Goal: Task Accomplishment & Management: Manage account settings

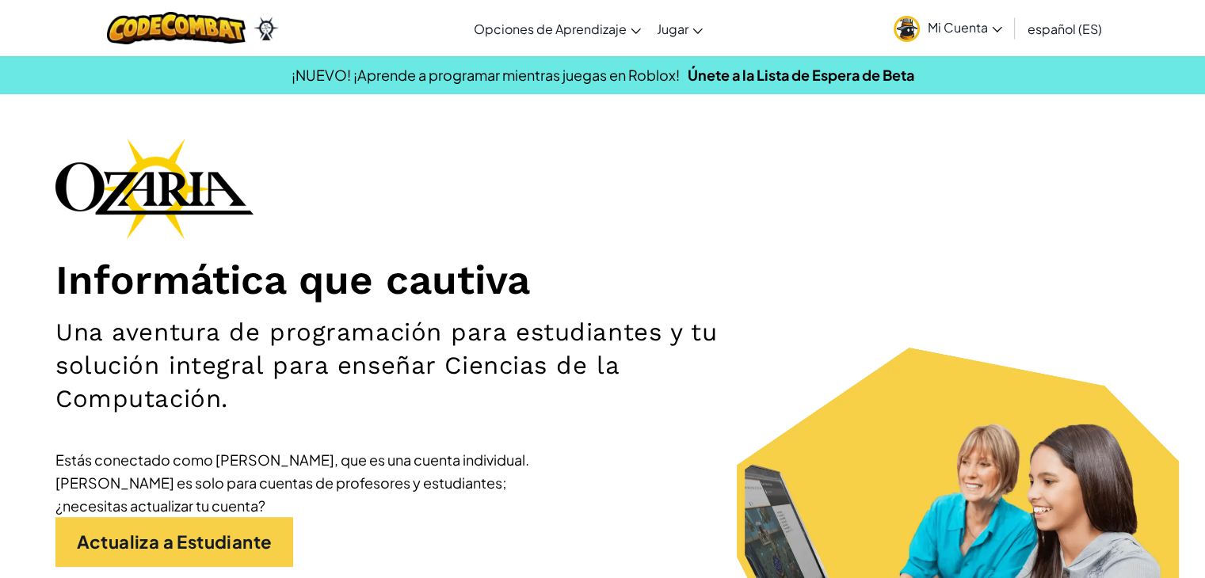
click at [982, 24] on span "Mi Cuenta" at bounding box center [965, 27] width 74 height 17
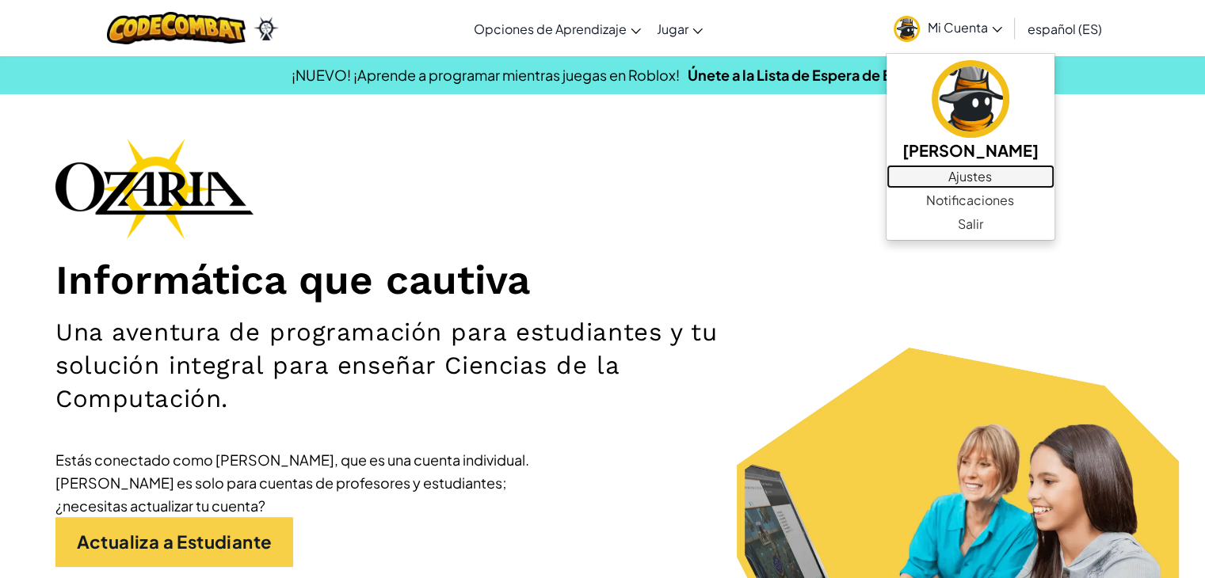
click at [941, 172] on link "Ajustes" at bounding box center [971, 177] width 168 height 24
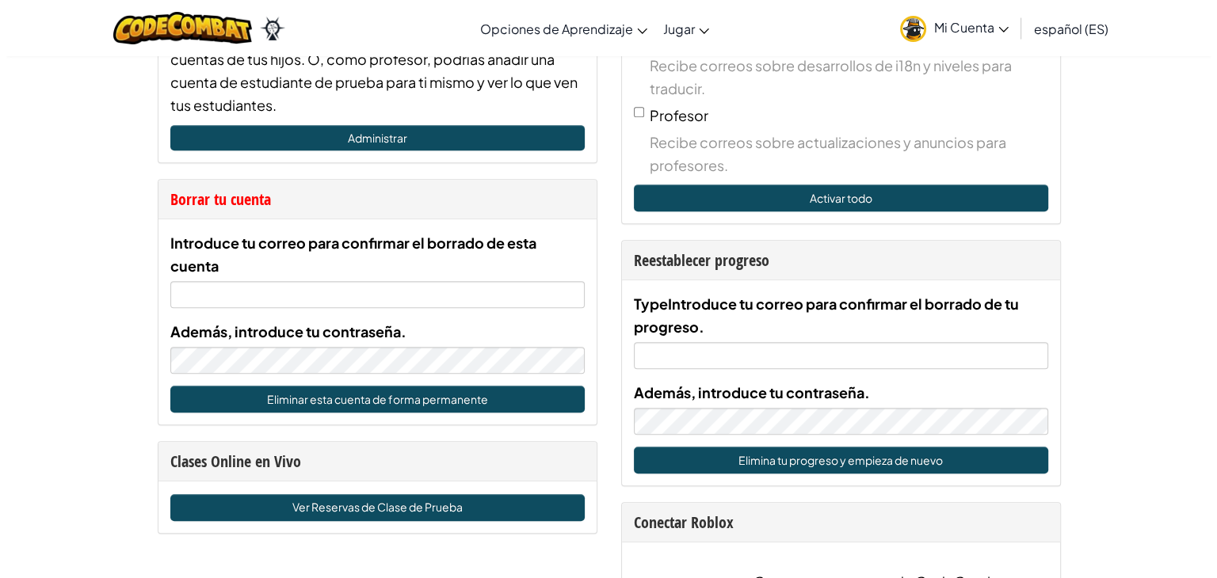
scroll to position [751, 0]
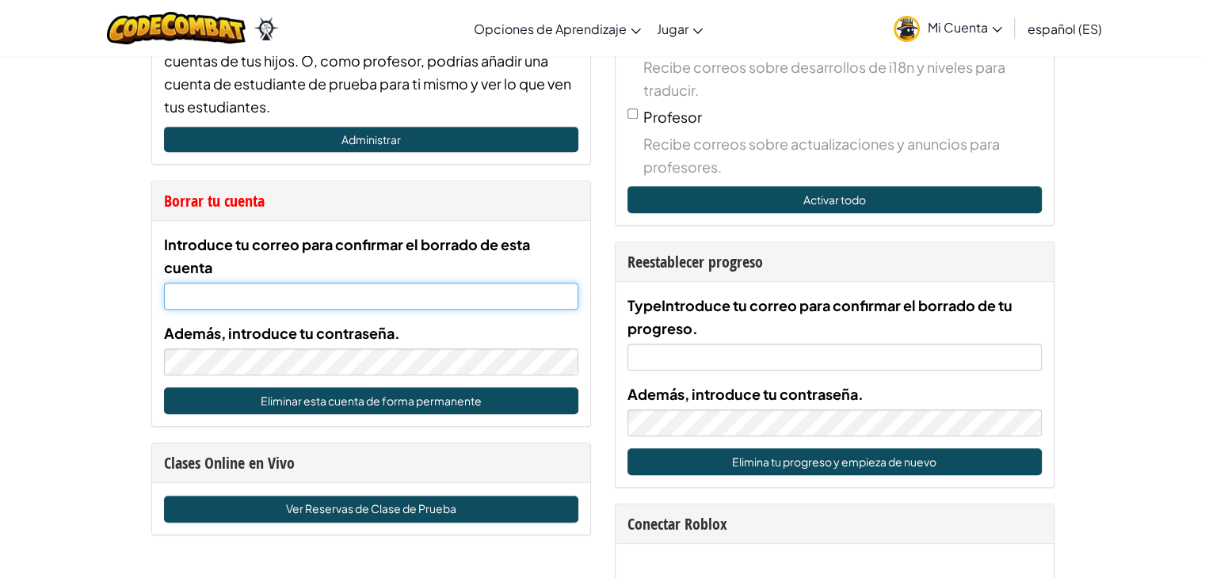
click at [287, 290] on input "Introduce tu correo para confirmar el borrado de esta cuenta" at bounding box center [371, 296] width 414 height 27
type input "[EMAIL_ADDRESS][DOMAIN_NAME]"
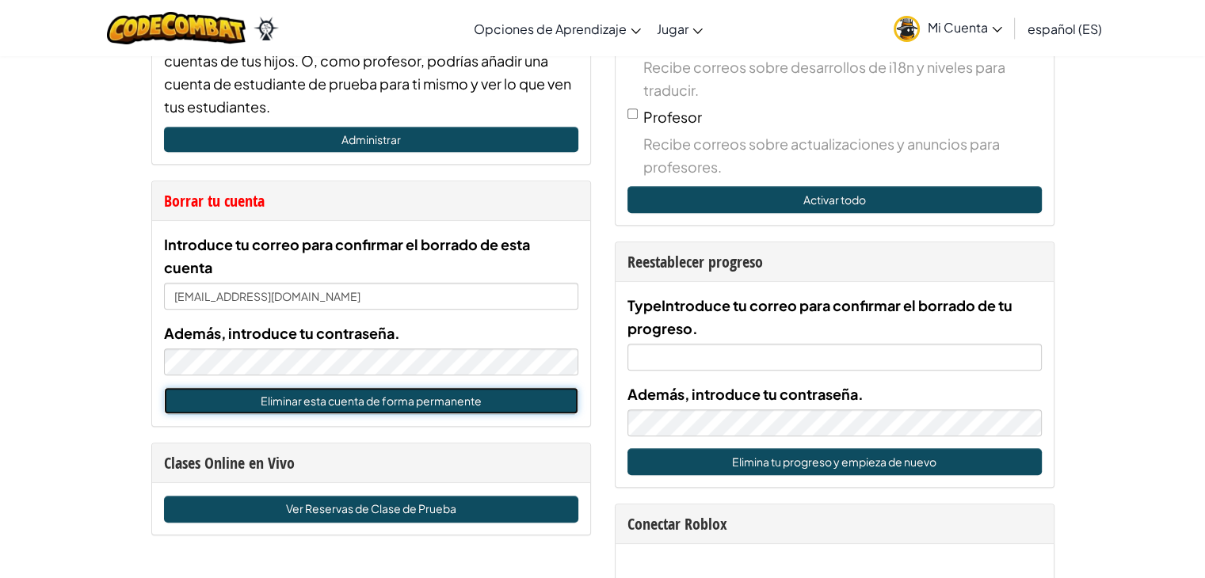
click at [269, 392] on button "Eliminar esta cuenta de forma permanente" at bounding box center [371, 400] width 414 height 27
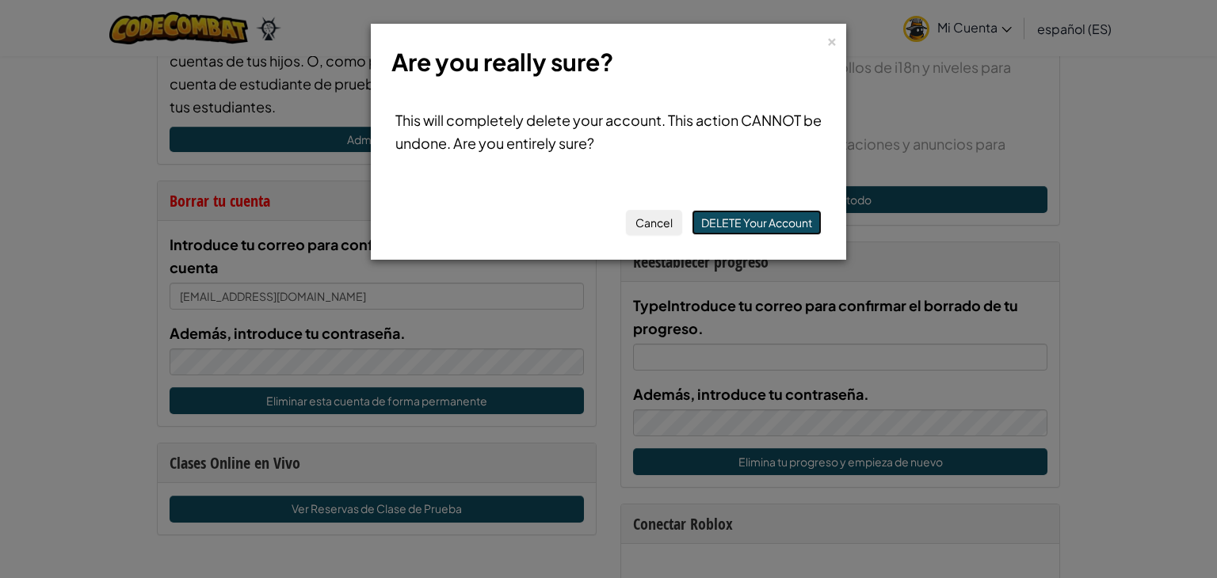
click at [729, 218] on button "DELETE Your Account" at bounding box center [757, 222] width 130 height 25
